Goal: Find specific page/section: Find specific page/section

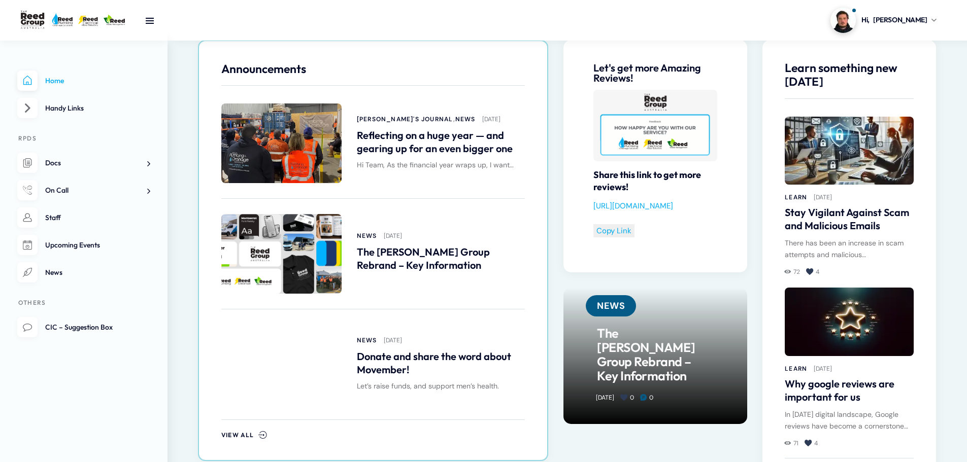
scroll to position [508, 0]
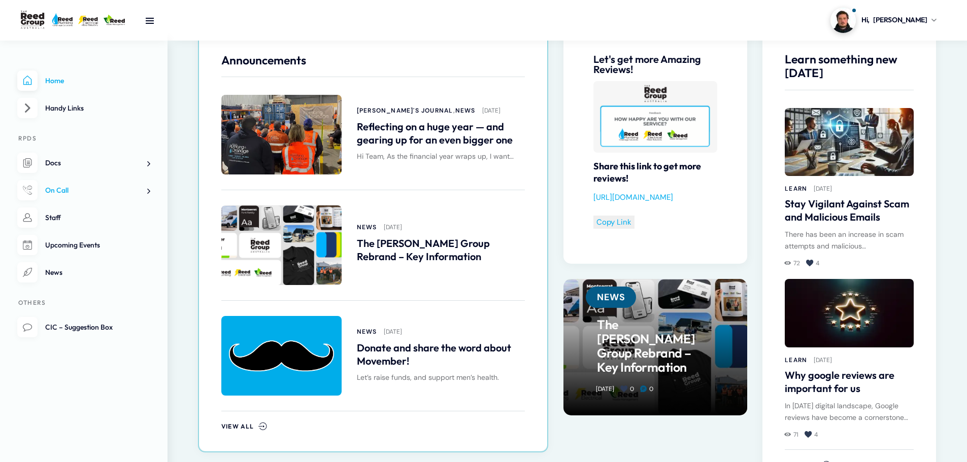
click at [146, 191] on span at bounding box center [145, 191] width 11 height 11
click at [76, 217] on span "On Call Roster" at bounding box center [64, 215] width 47 height 9
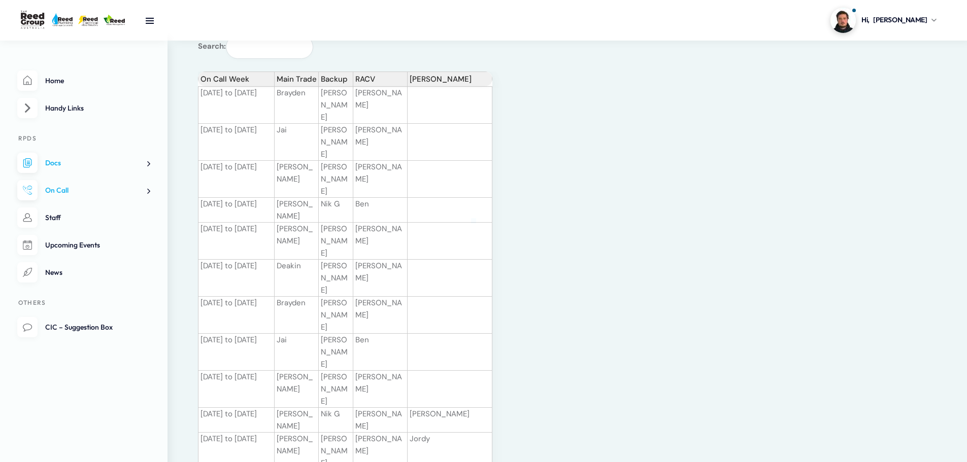
scroll to position [102, 0]
drag, startPoint x: 278, startPoint y: 210, endPoint x: 315, endPoint y: 212, distance: 37.6
click at [315, 333] on td "Jai" at bounding box center [297, 351] width 44 height 37
drag, startPoint x: 302, startPoint y: 193, endPoint x: 359, endPoint y: 190, distance: 57.9
click at [359, 296] on tr "[DATE] to [DATE] [PERSON_NAME]" at bounding box center [345, 314] width 294 height 37
